Goal: Download file/media

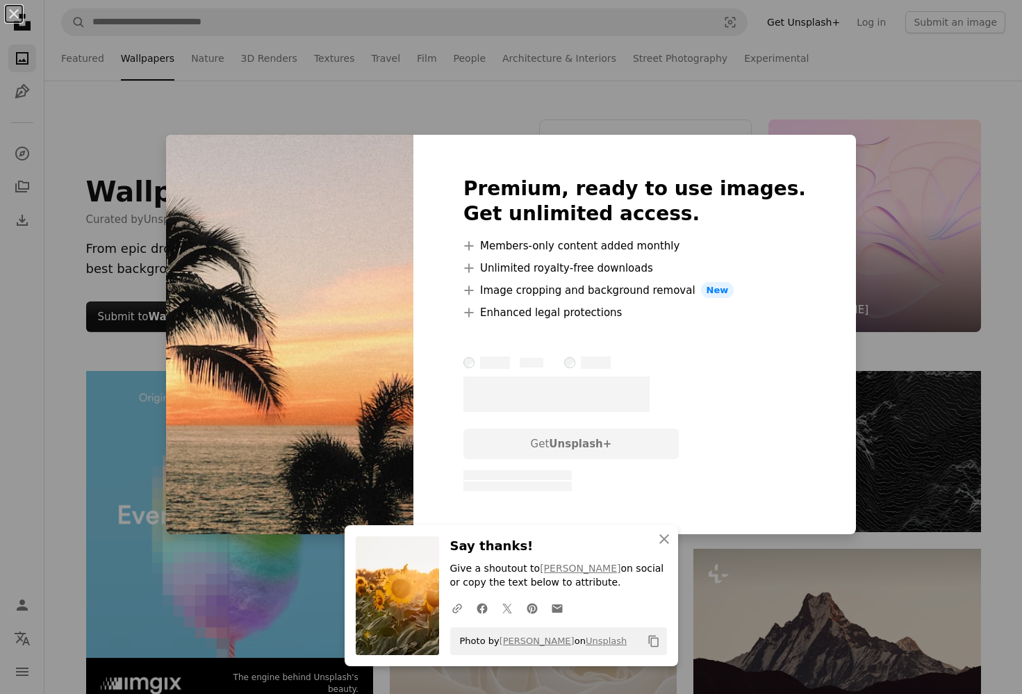
scroll to position [2135, 0]
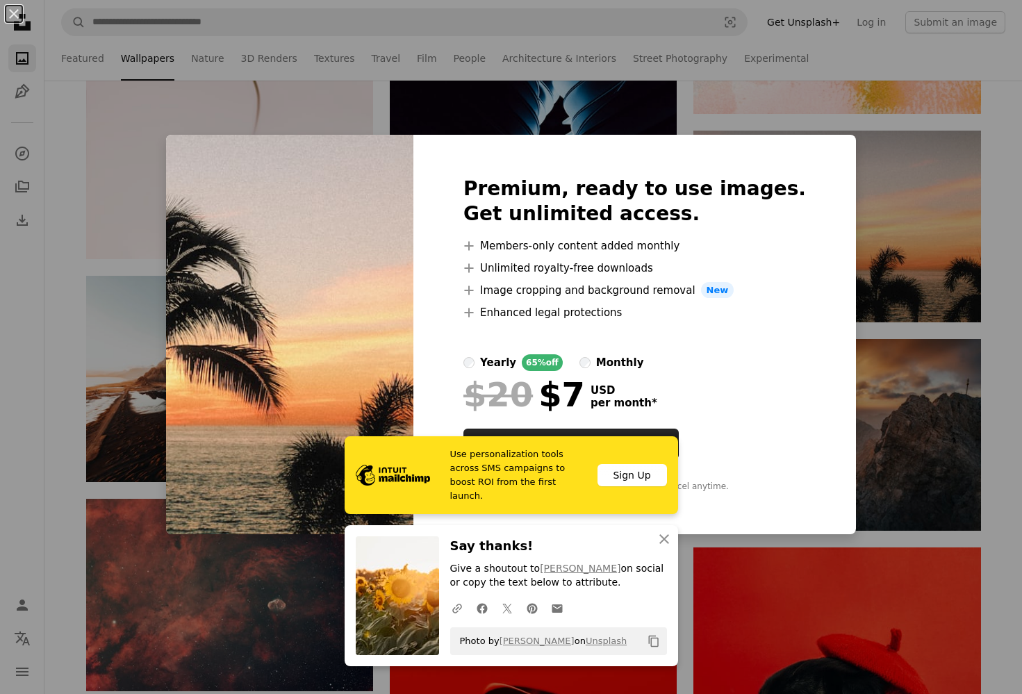
click at [979, 185] on div "An X shape Use personalization tools across SMS campaigns to boost ROI from the…" at bounding box center [511, 347] width 1022 height 694
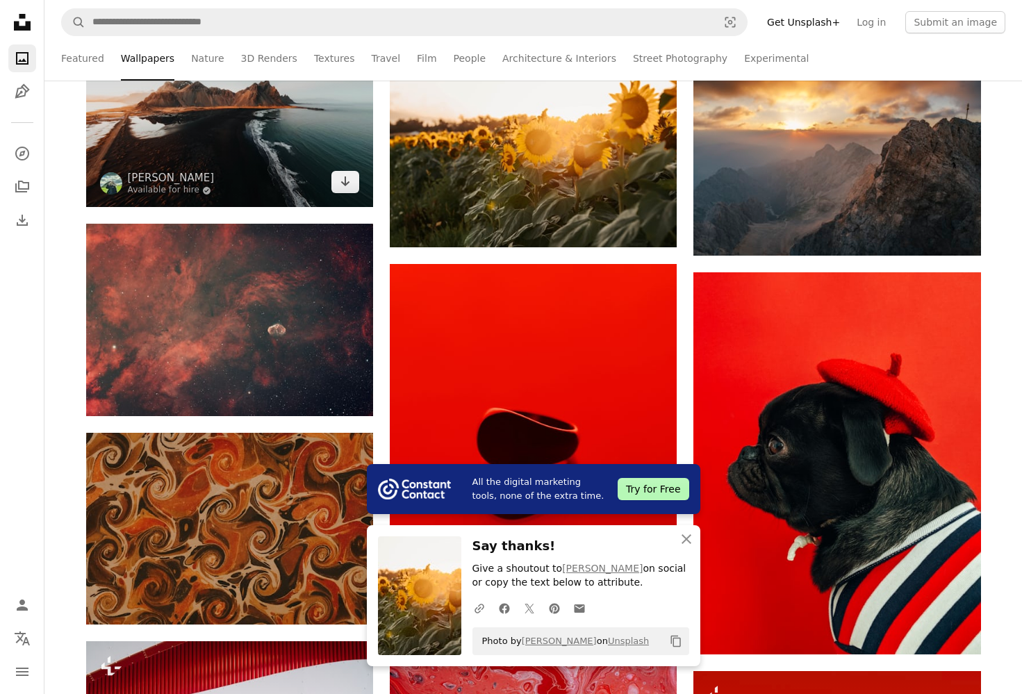
scroll to position [2420, 0]
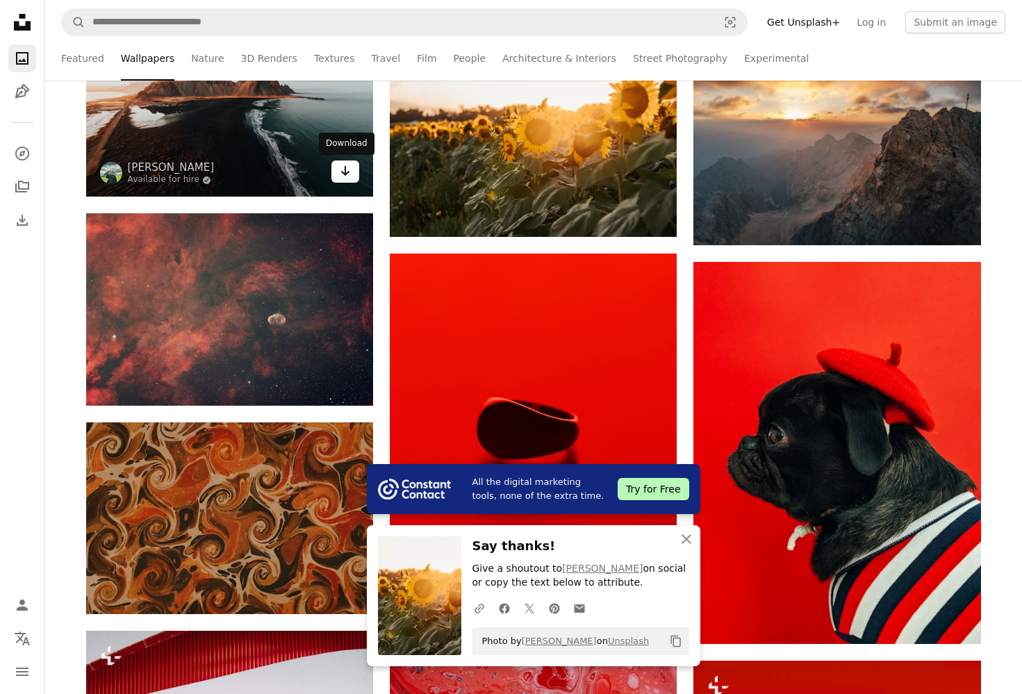
click at [342, 175] on icon "Arrow pointing down" at bounding box center [345, 171] width 11 height 17
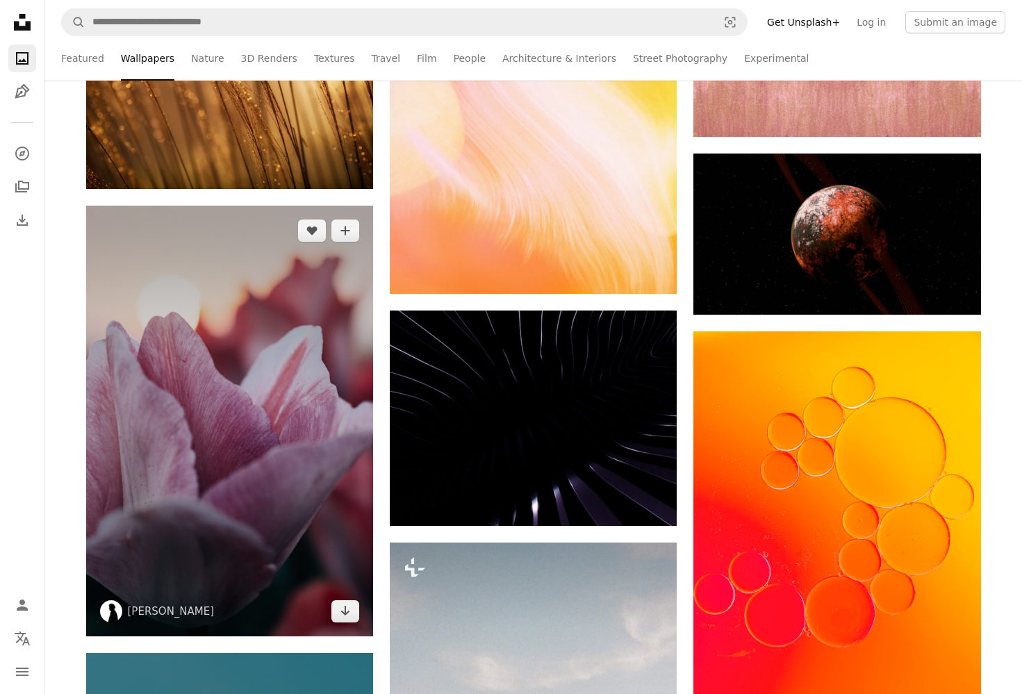
scroll to position [9230, 0]
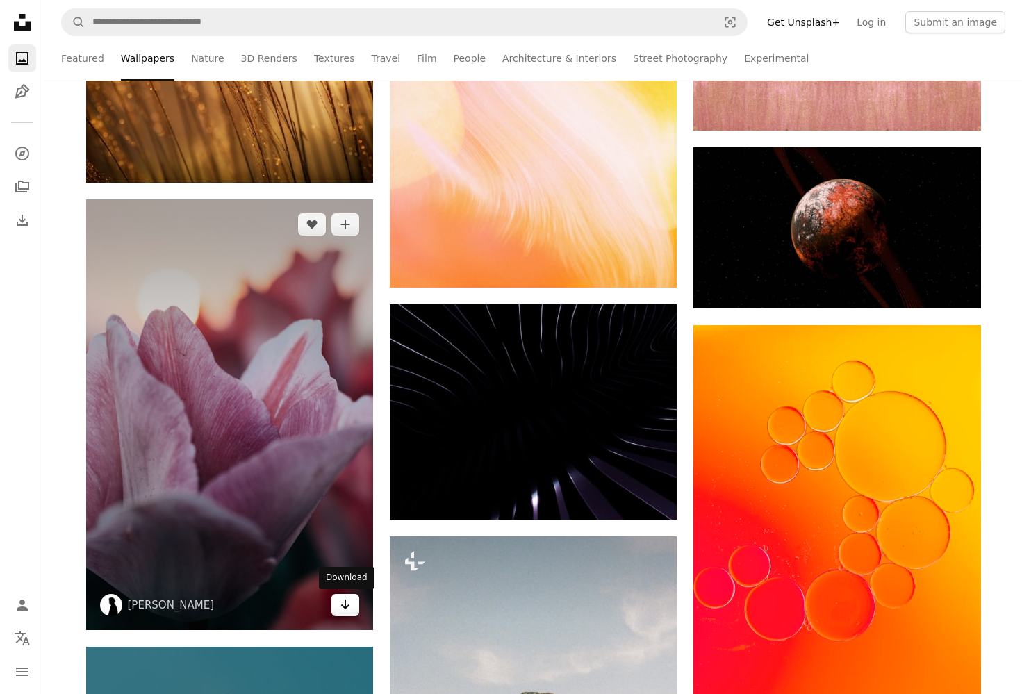
click at [342, 609] on icon "Arrow pointing down" at bounding box center [345, 604] width 11 height 17
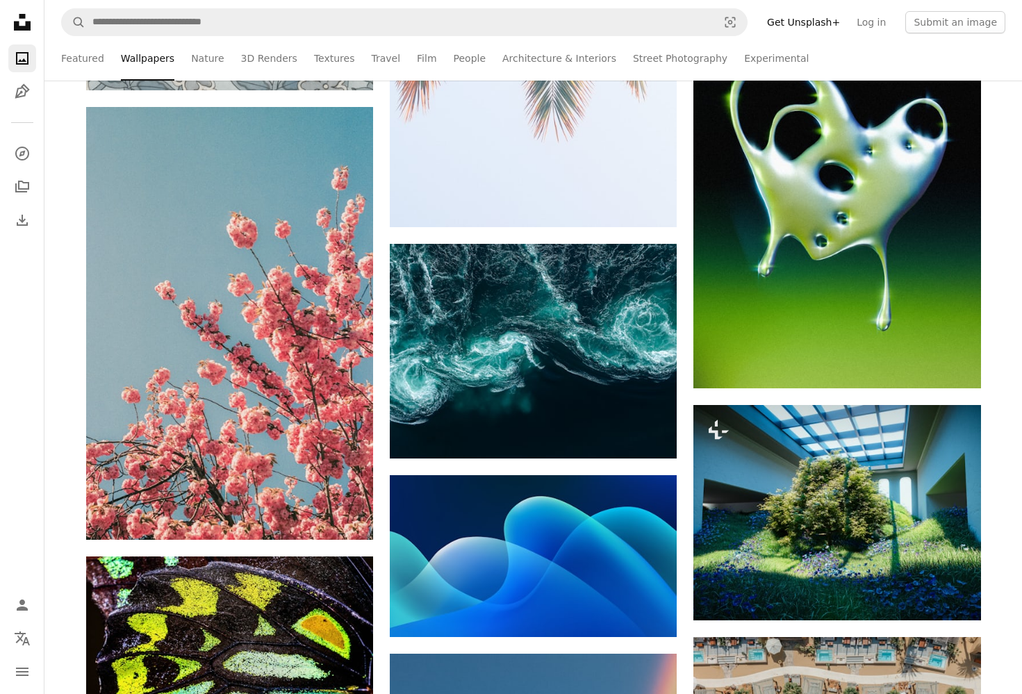
scroll to position [13306, 0]
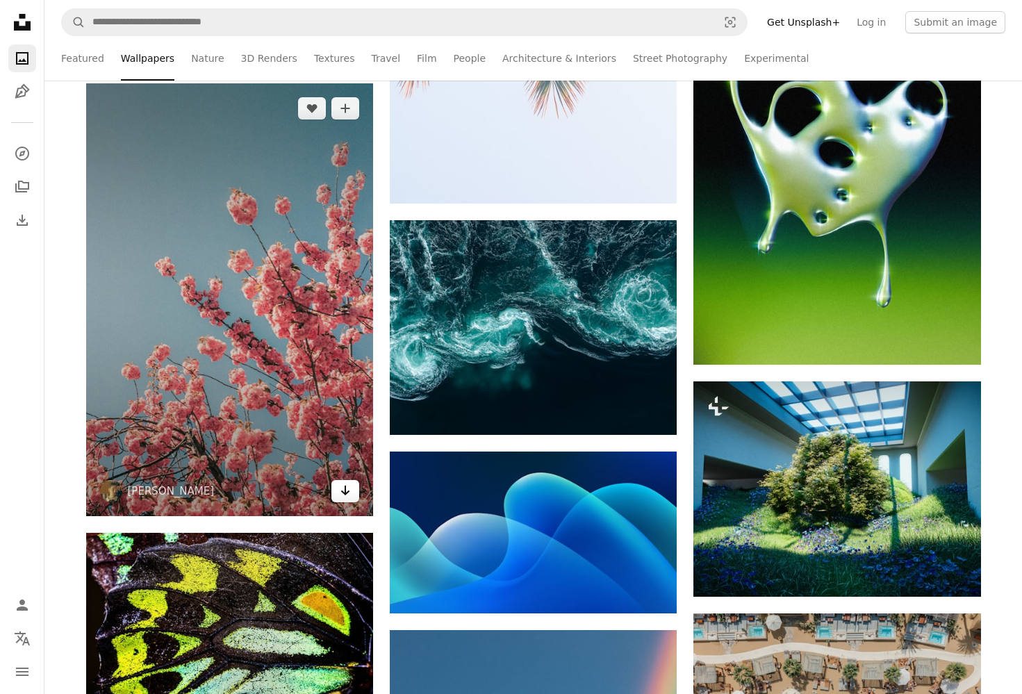
click at [348, 492] on icon "Download" at bounding box center [345, 491] width 9 height 10
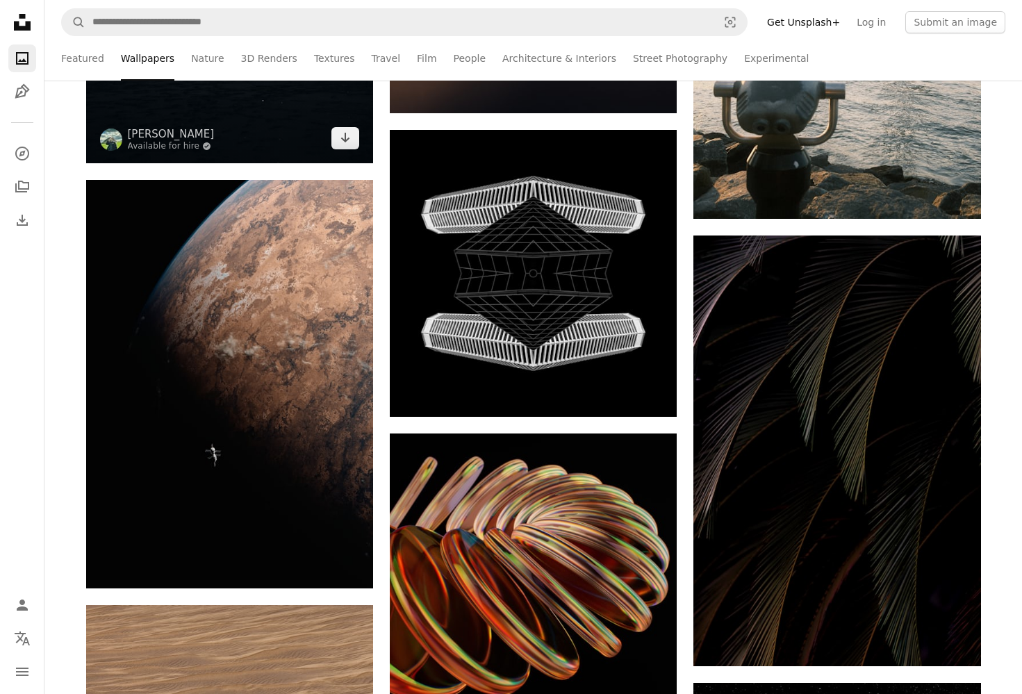
scroll to position [21925, 0]
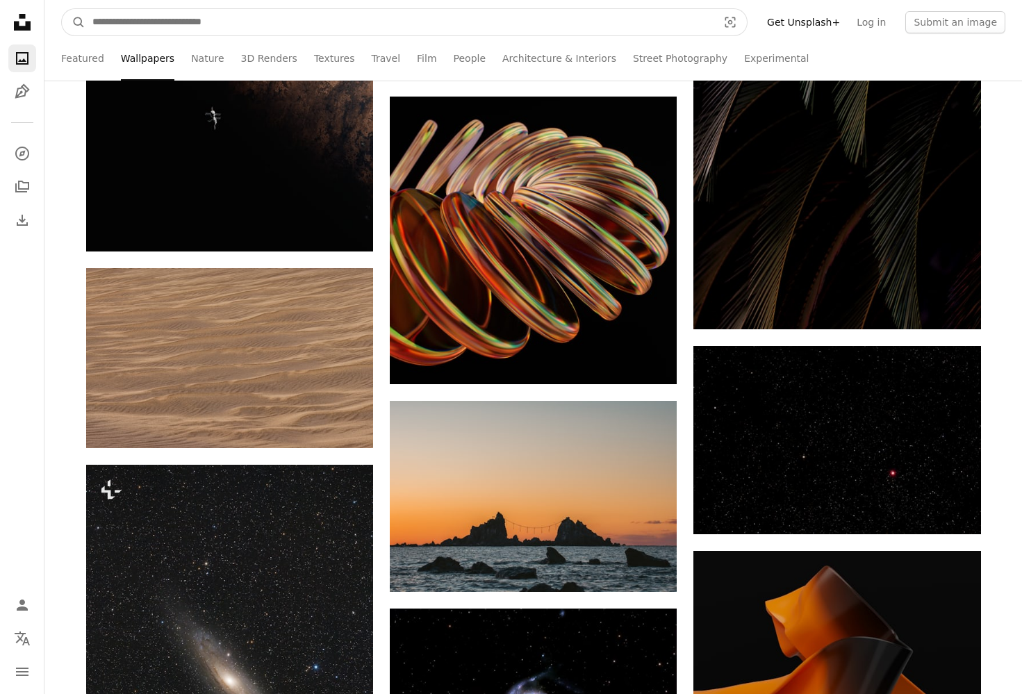
click at [185, 26] on input "Find visuals sitewide" at bounding box center [399, 22] width 628 height 26
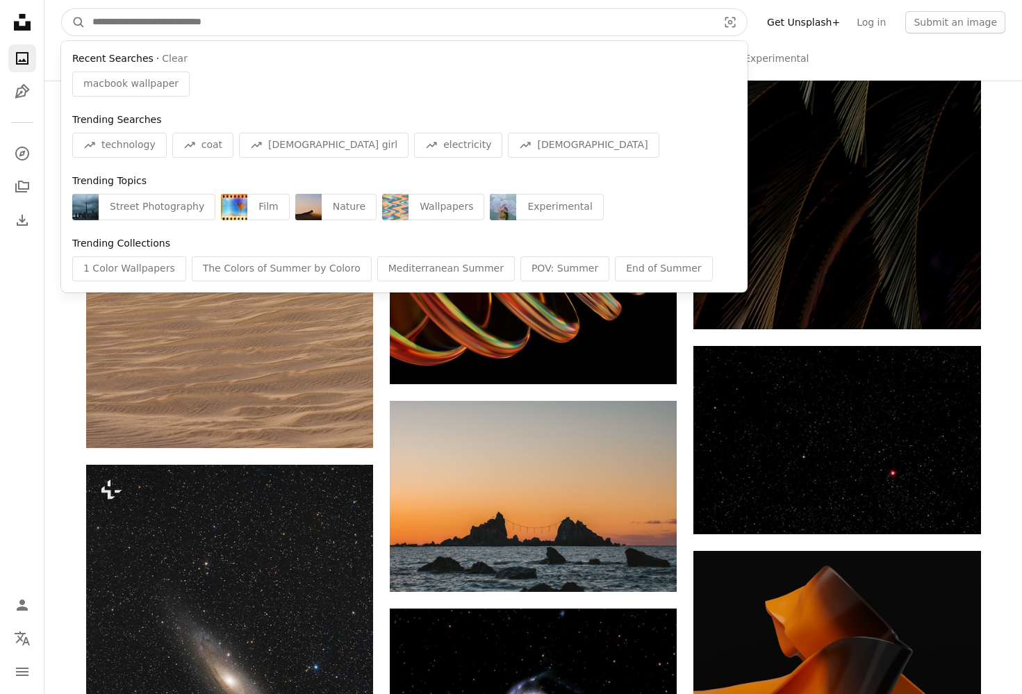
type input "*"
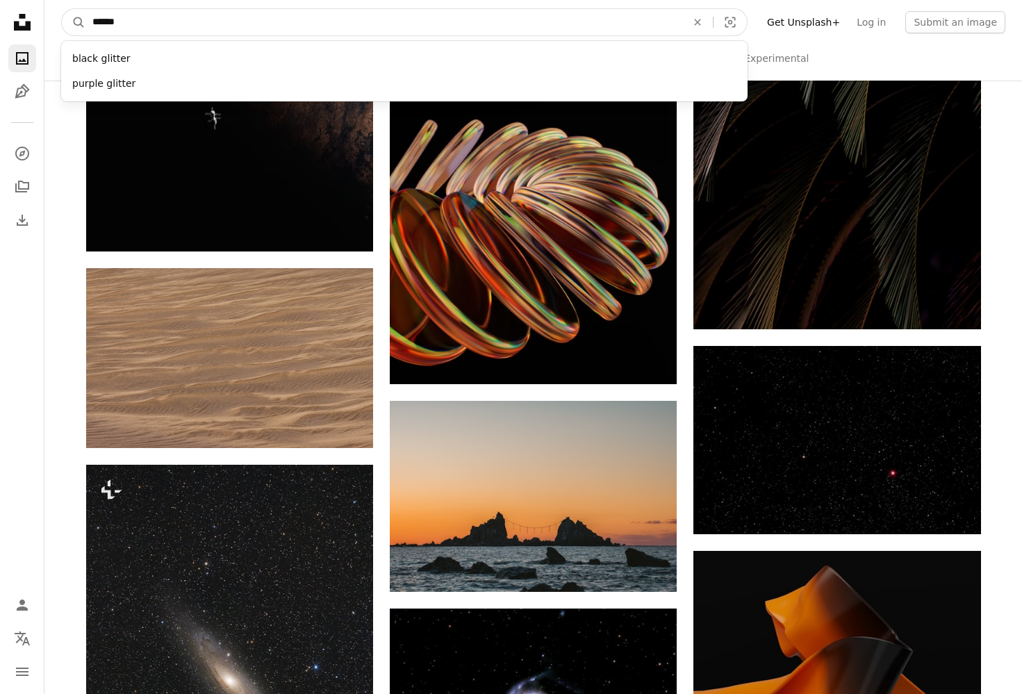
type input "*******"
click at [74, 22] on button "A magnifying glass" at bounding box center [74, 22] width 24 height 26
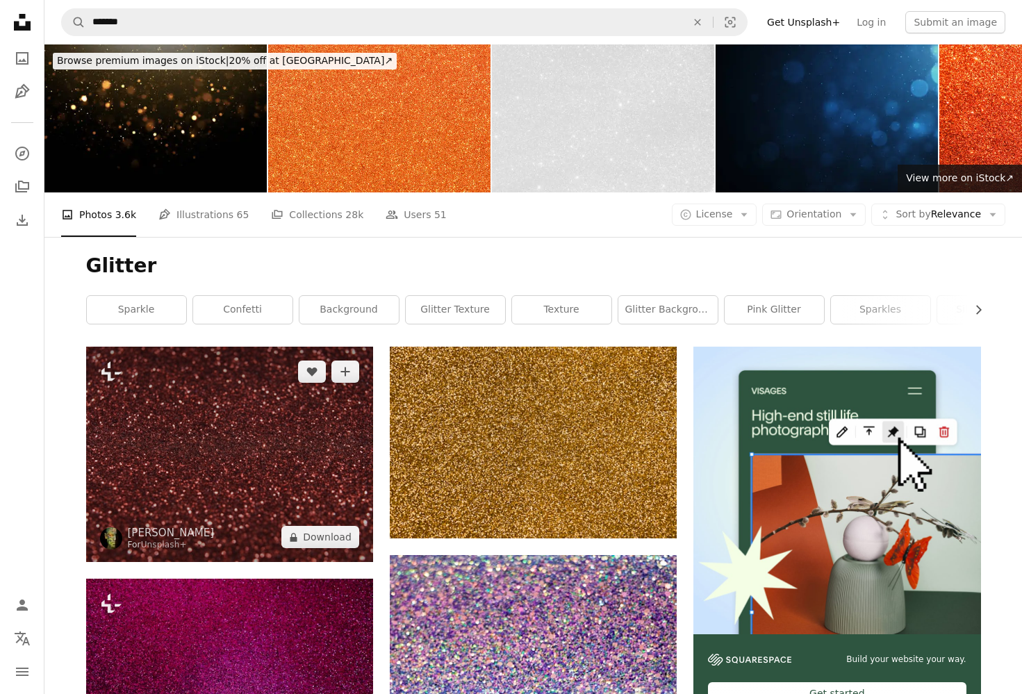
click at [254, 412] on img at bounding box center [229, 454] width 287 height 215
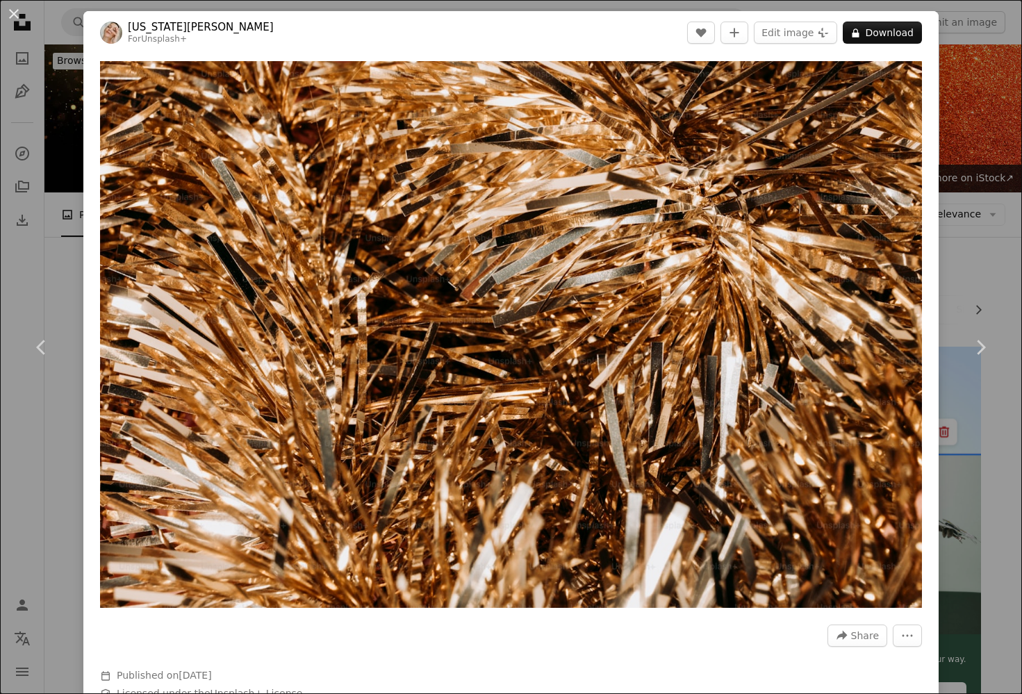
click at [952, 238] on div "An X shape Chevron left Chevron right [US_STATE][PERSON_NAME] For Unsplash+ A h…" at bounding box center [511, 347] width 1022 height 694
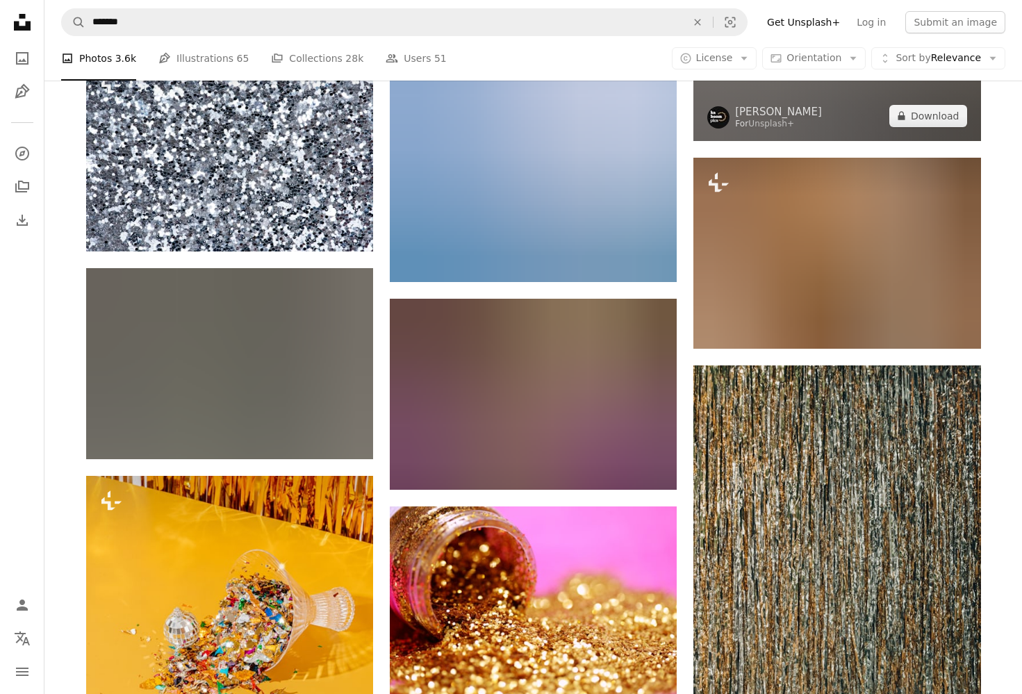
scroll to position [2093, 0]
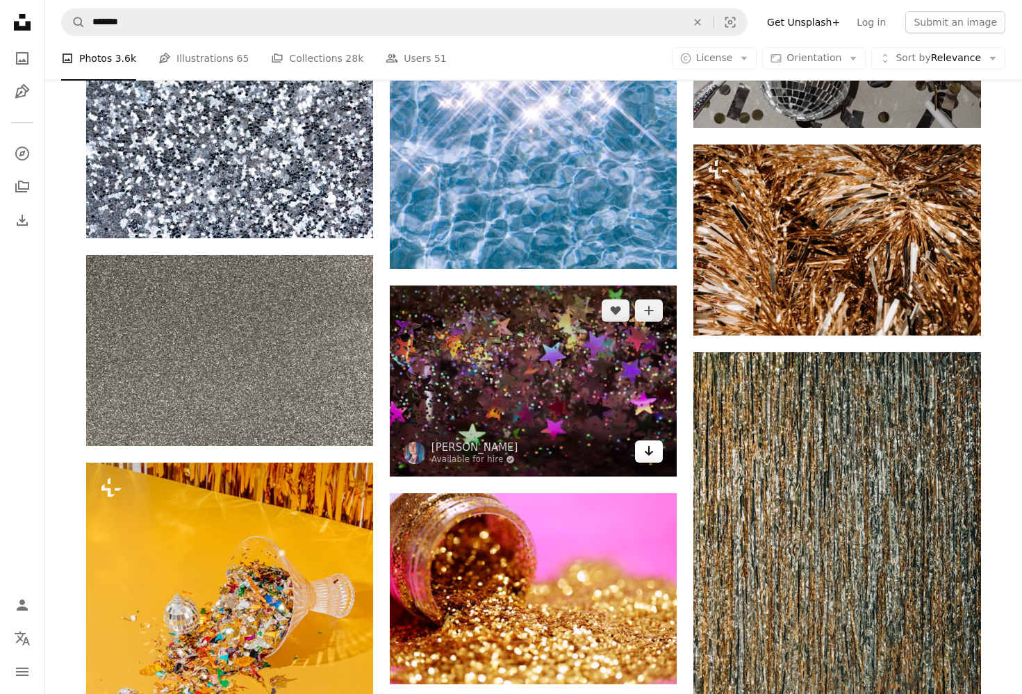
click at [651, 447] on icon "Arrow pointing down" at bounding box center [648, 450] width 11 height 17
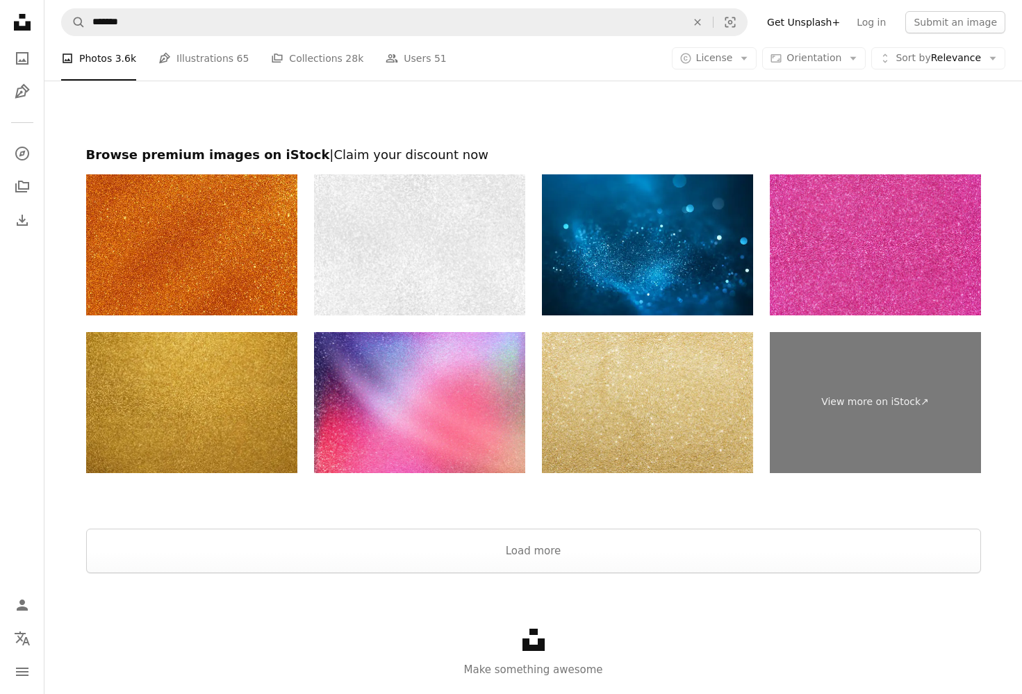
scroll to position [4579, 0]
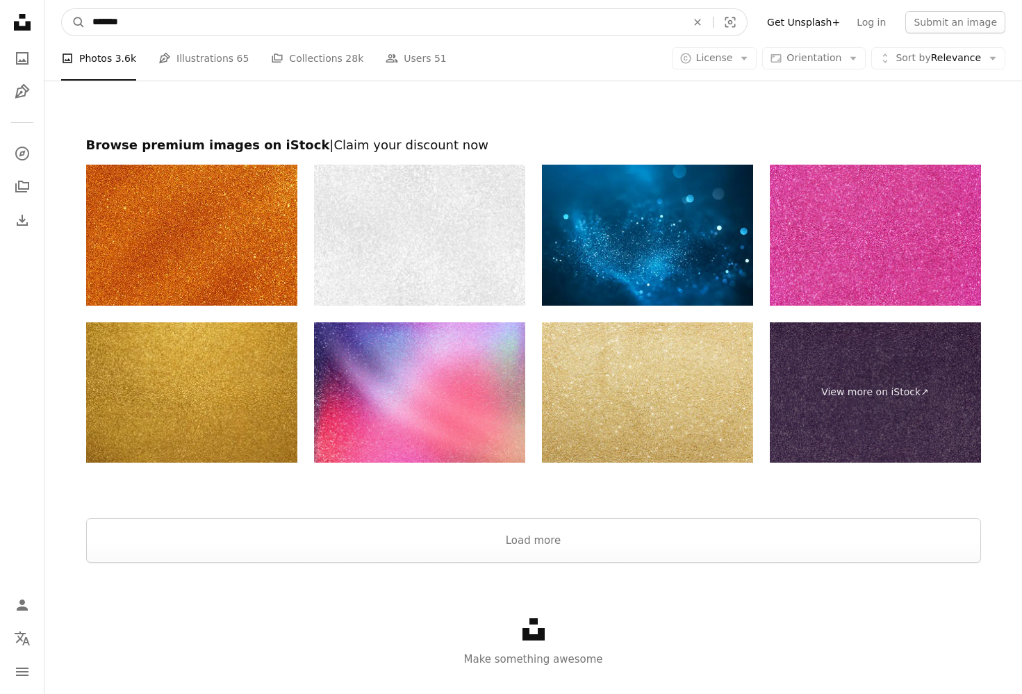
click at [141, 15] on input "*******" at bounding box center [383, 22] width 597 height 26
type input "*******"
click at [74, 22] on button "A magnifying glass" at bounding box center [74, 22] width 24 height 26
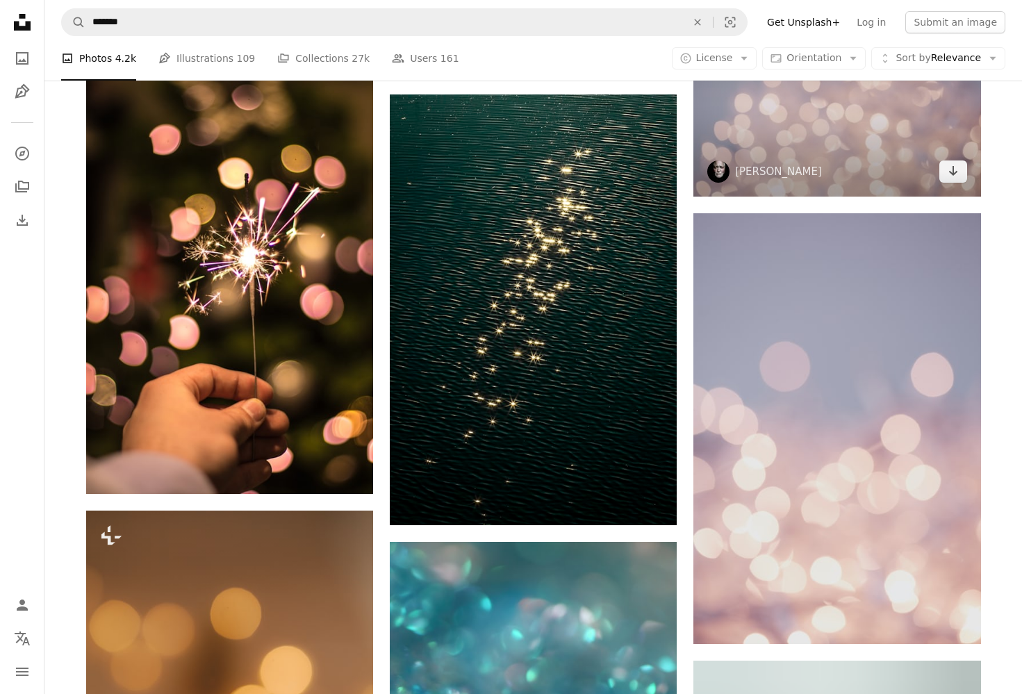
scroll to position [749, 0]
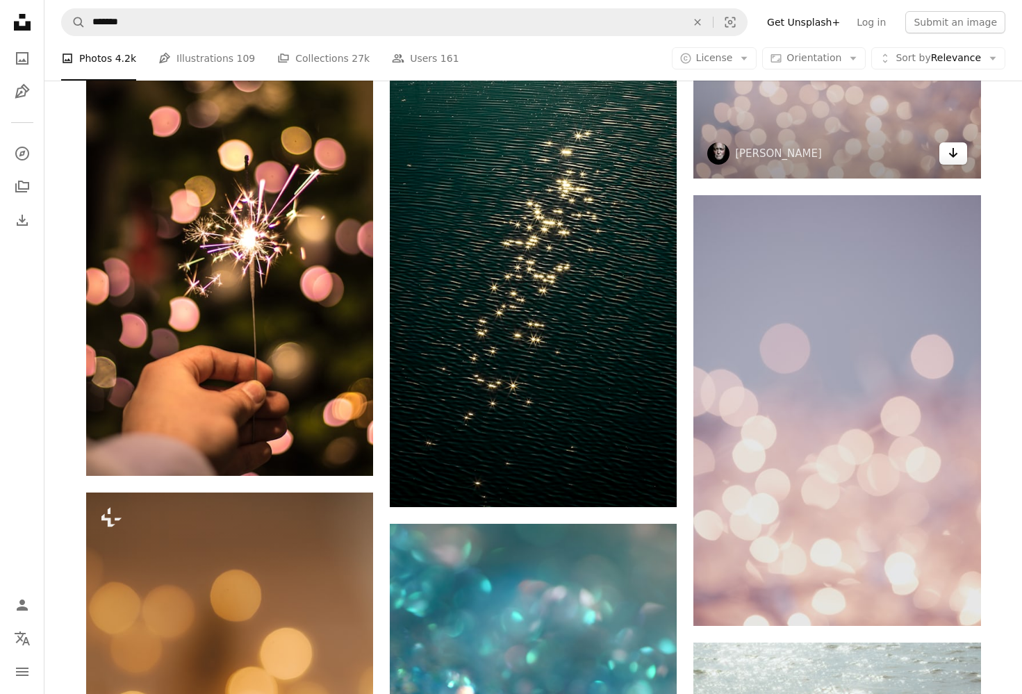
click at [957, 153] on icon "Arrow pointing down" at bounding box center [952, 152] width 11 height 17
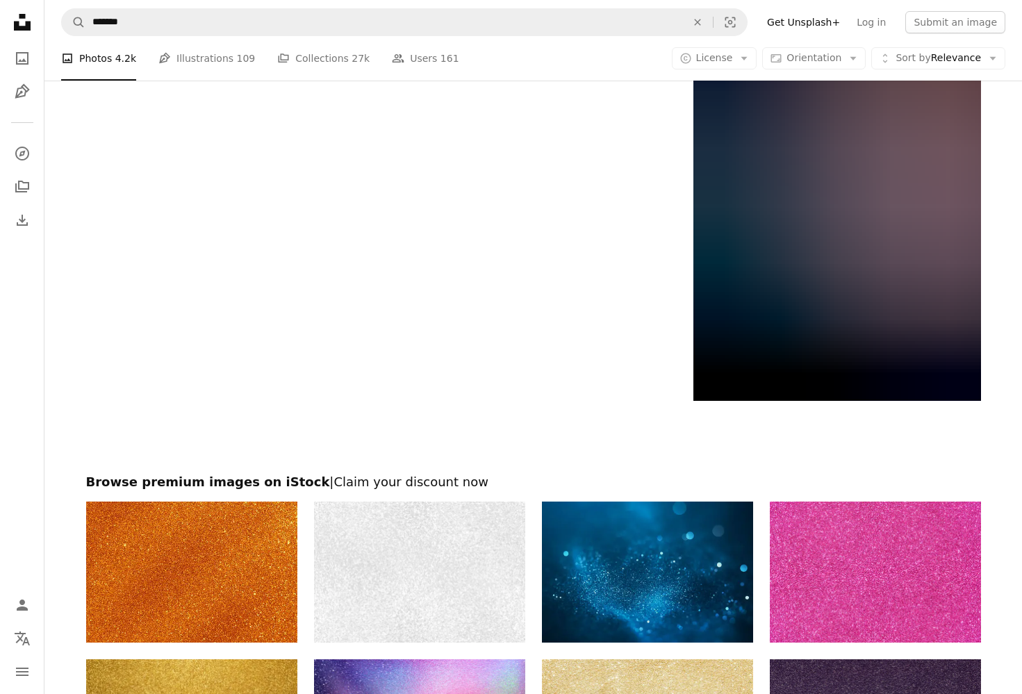
scroll to position [2703, 0]
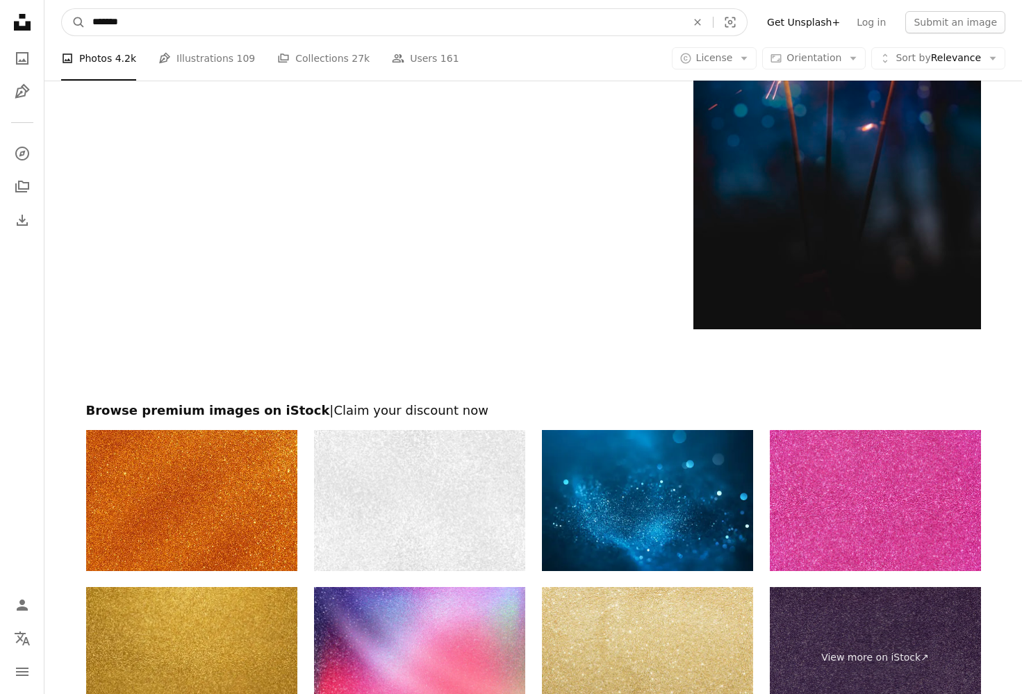
click at [173, 19] on input "*******" at bounding box center [383, 22] width 597 height 26
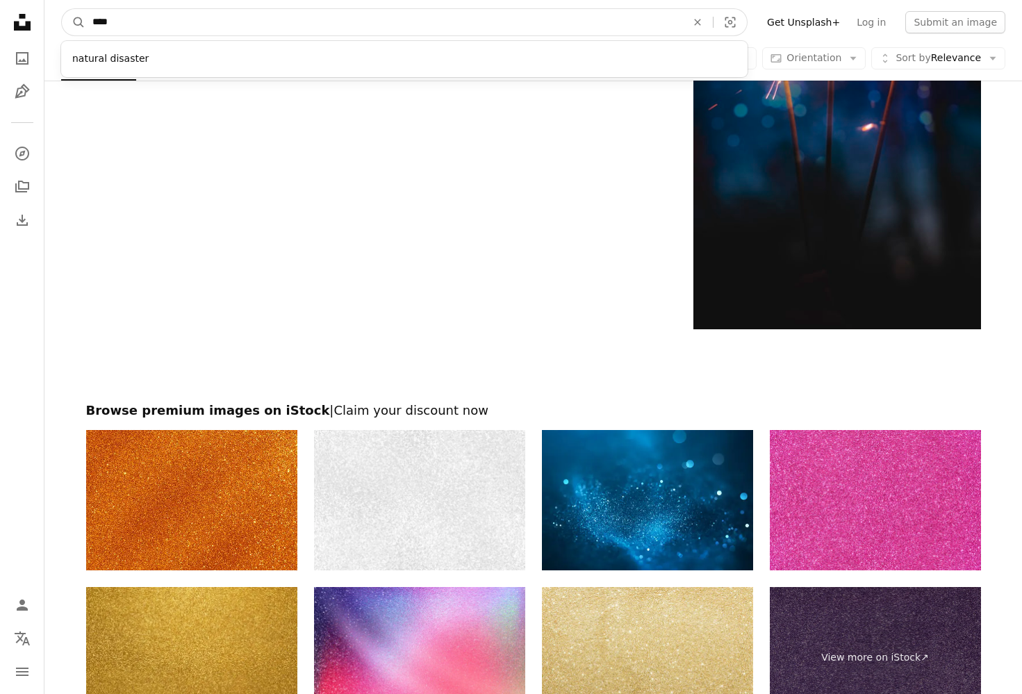
type input "*****"
click at [74, 22] on button "A magnifying glass" at bounding box center [74, 22] width 24 height 26
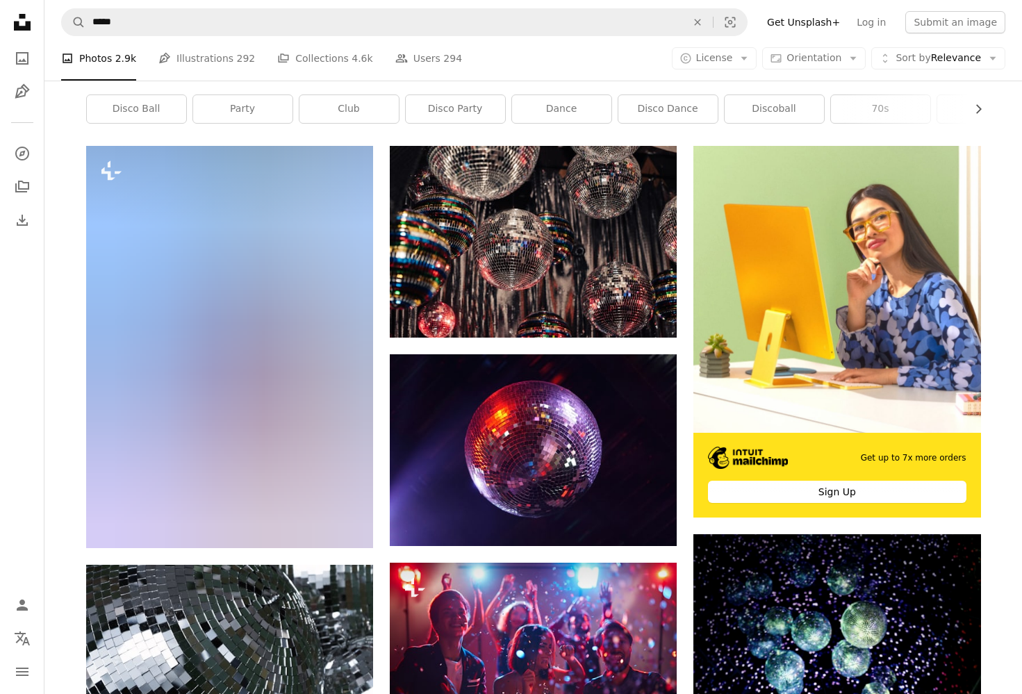
scroll to position [215, 0]
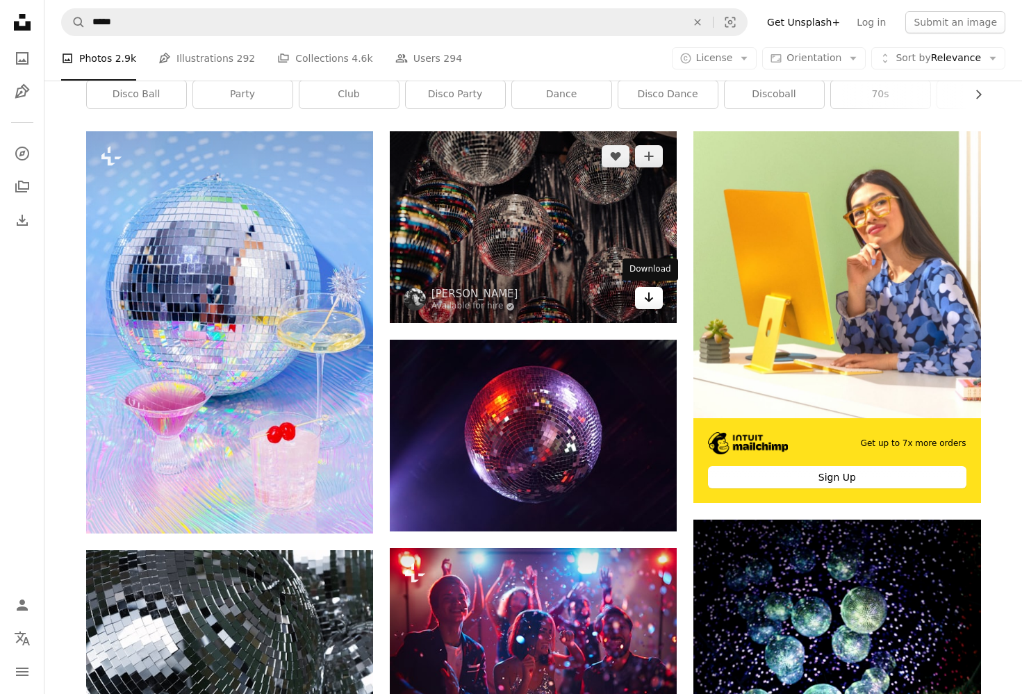
click at [652, 295] on icon "Arrow pointing down" at bounding box center [648, 297] width 11 height 17
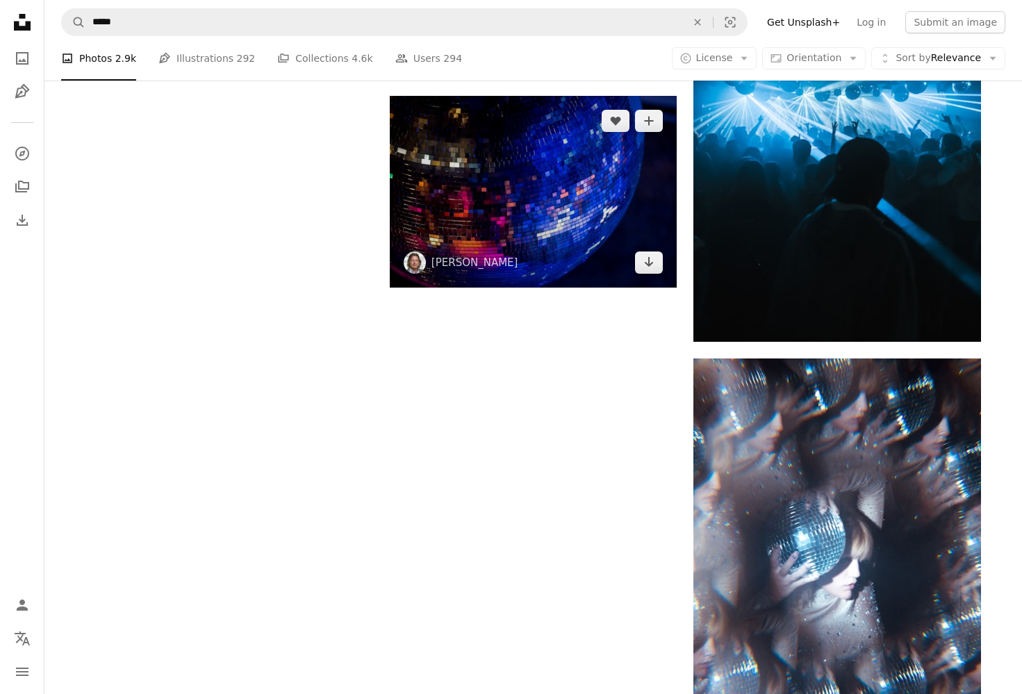
scroll to position [2576, 0]
